Goal: Task Accomplishment & Management: Complete application form

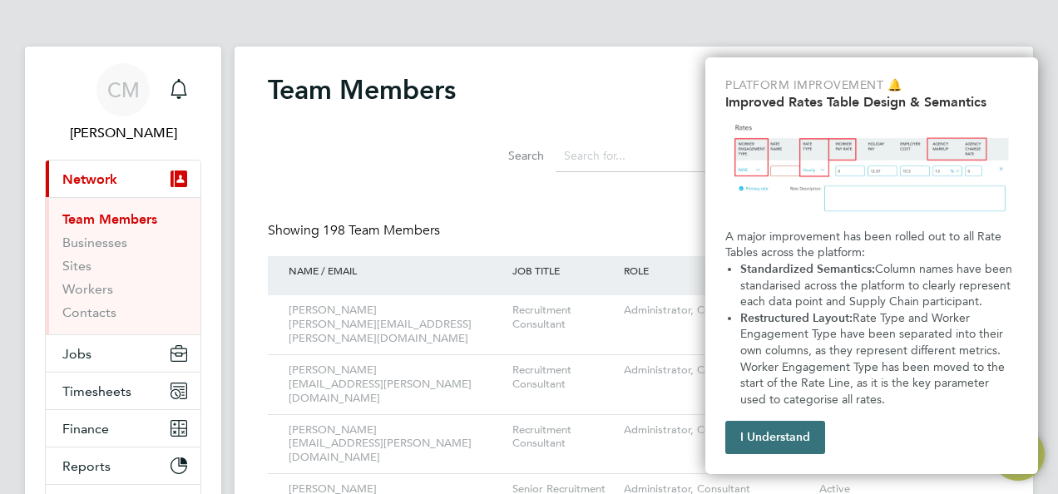
click at [751, 433] on button "I Understand" at bounding box center [776, 437] width 100 height 33
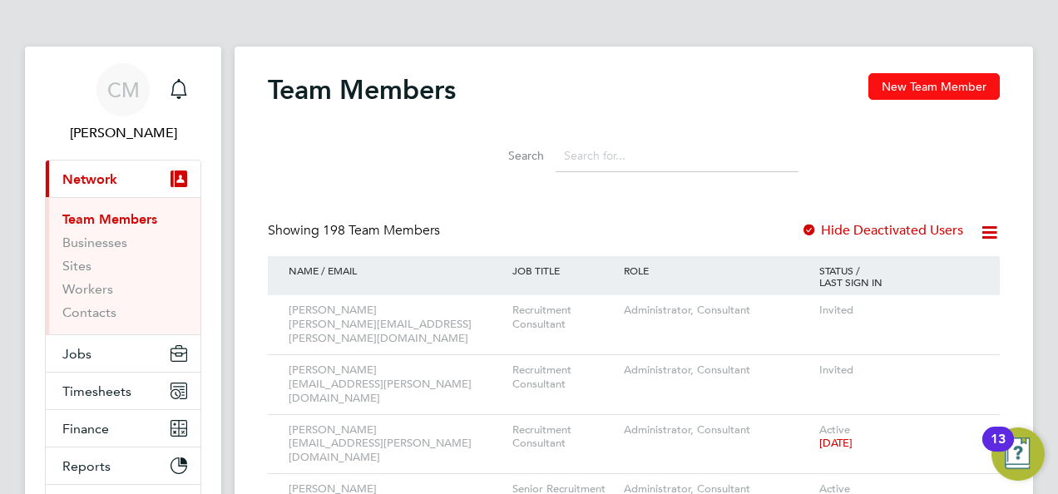
click at [908, 81] on button "New Team Member" at bounding box center [934, 86] width 131 height 27
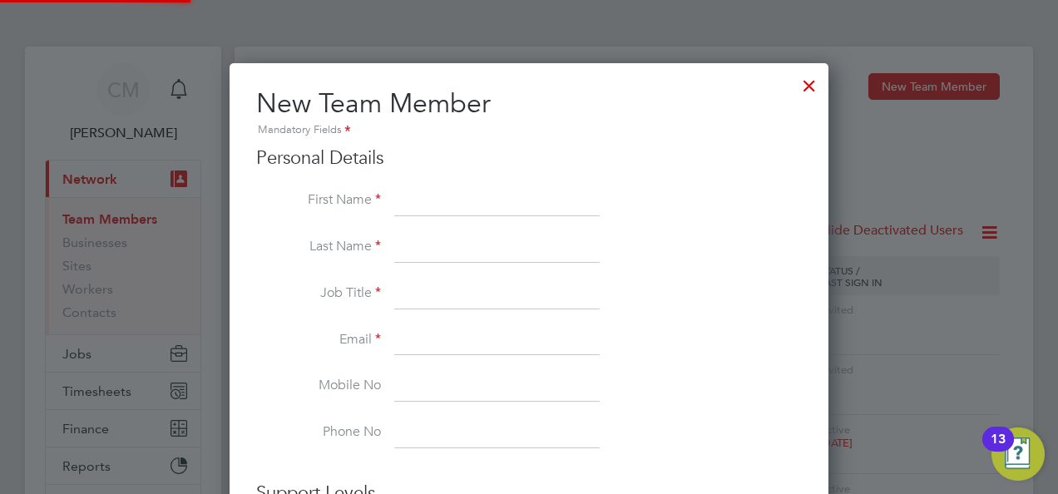
scroll to position [997, 599]
drag, startPoint x: 461, startPoint y: 201, endPoint x: 645, endPoint y: 221, distance: 185.1
click at [462, 201] on input at bounding box center [497, 201] width 206 height 30
type input "Callum"
type input "[PERSON_NAME]"
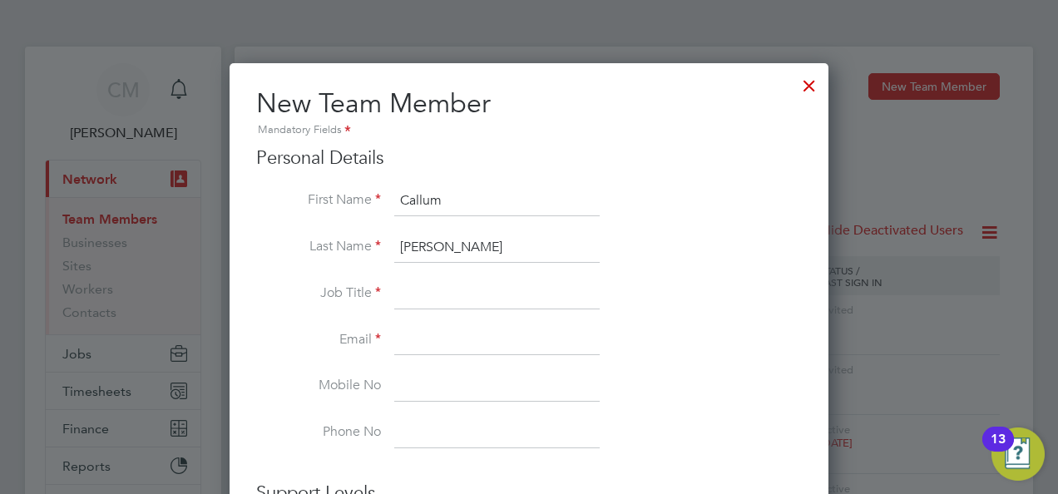
click at [566, 284] on input at bounding box center [497, 295] width 206 height 30
type input "Recruitment Consultant"
click at [558, 347] on input at bounding box center [497, 341] width 206 height 30
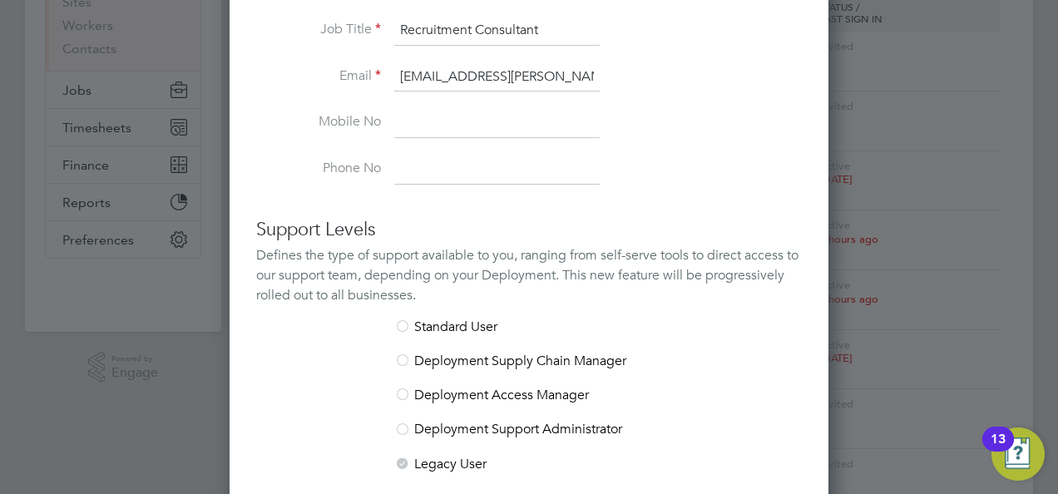
scroll to position [333, 0]
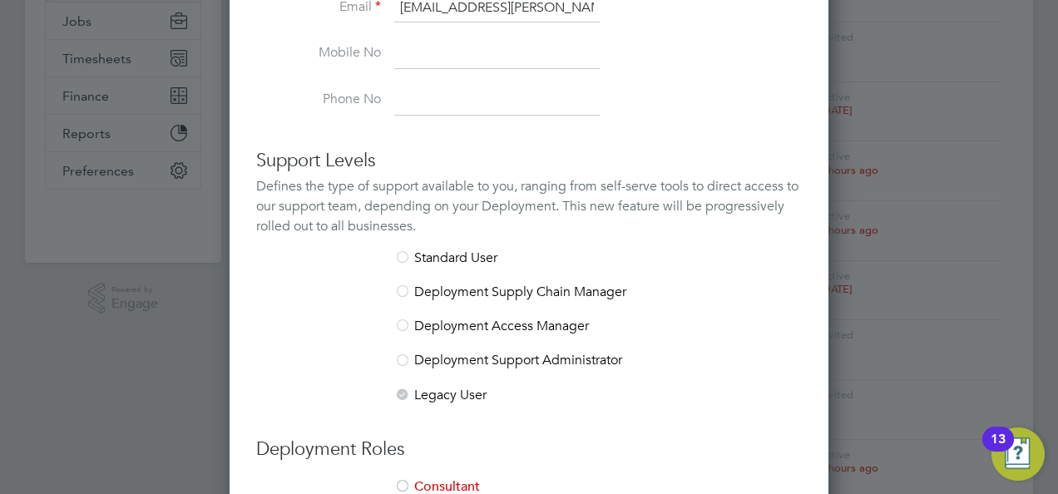
type input "[EMAIL_ADDRESS][PERSON_NAME][DOMAIN_NAME]"
click at [413, 256] on li "Standard User" at bounding box center [529, 267] width 546 height 34
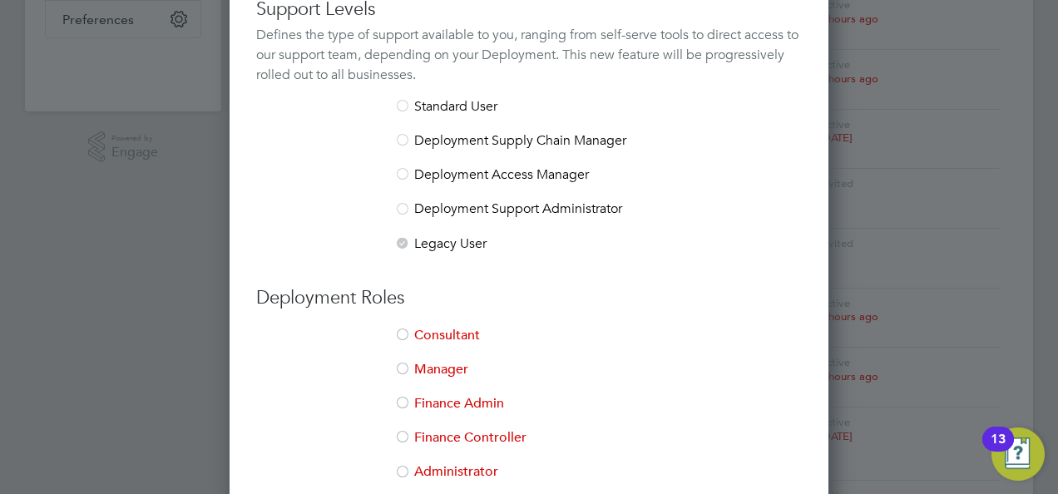
scroll to position [582, 0]
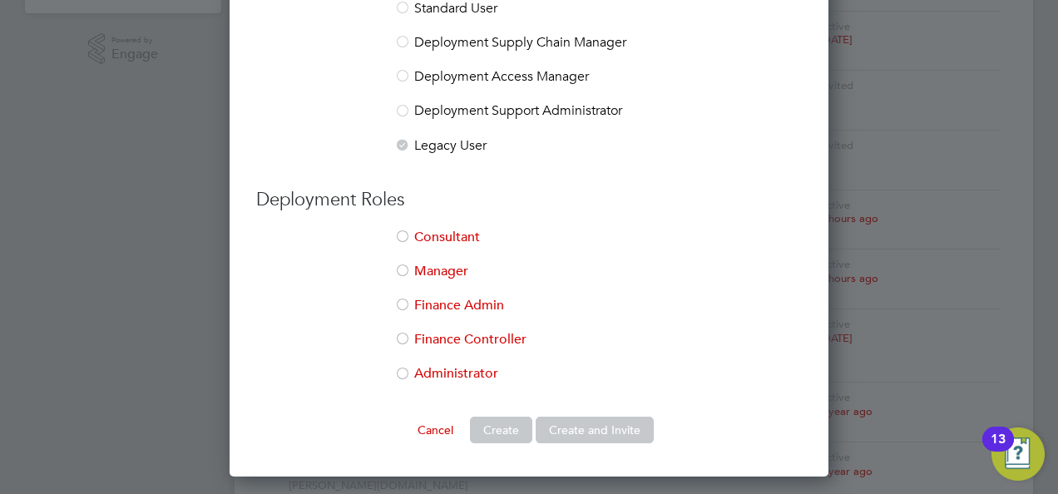
click at [421, 240] on li "Consultant" at bounding box center [529, 246] width 546 height 34
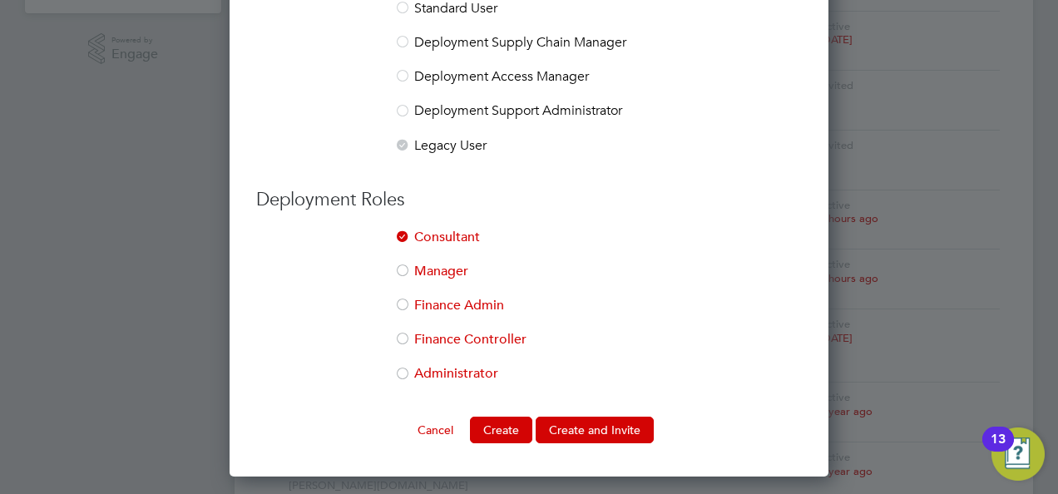
click at [404, 371] on div at bounding box center [402, 375] width 17 height 17
click at [559, 434] on button "Create and Invite" at bounding box center [595, 430] width 118 height 27
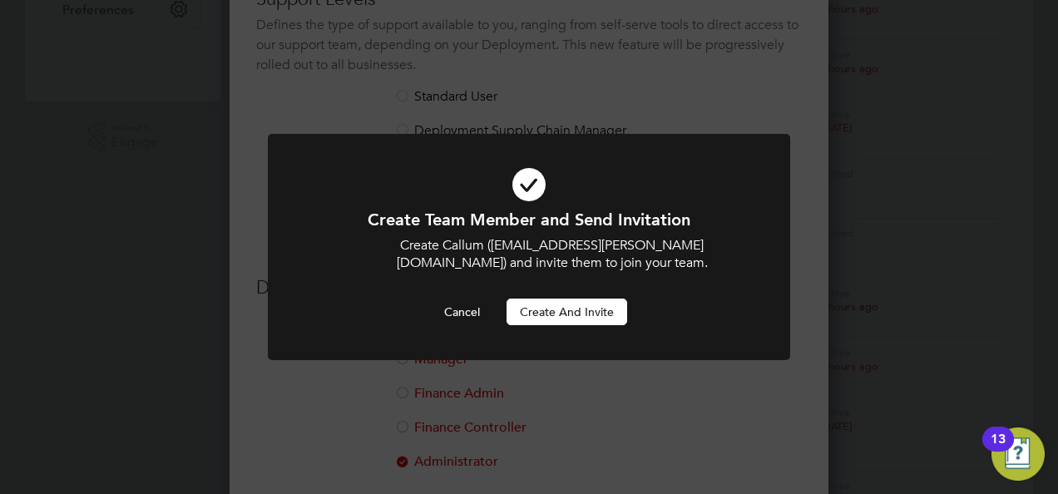
scroll to position [0, 0]
click at [573, 307] on button "Create and invite" at bounding box center [567, 312] width 121 height 27
